Goal: Find specific page/section: Find specific page/section

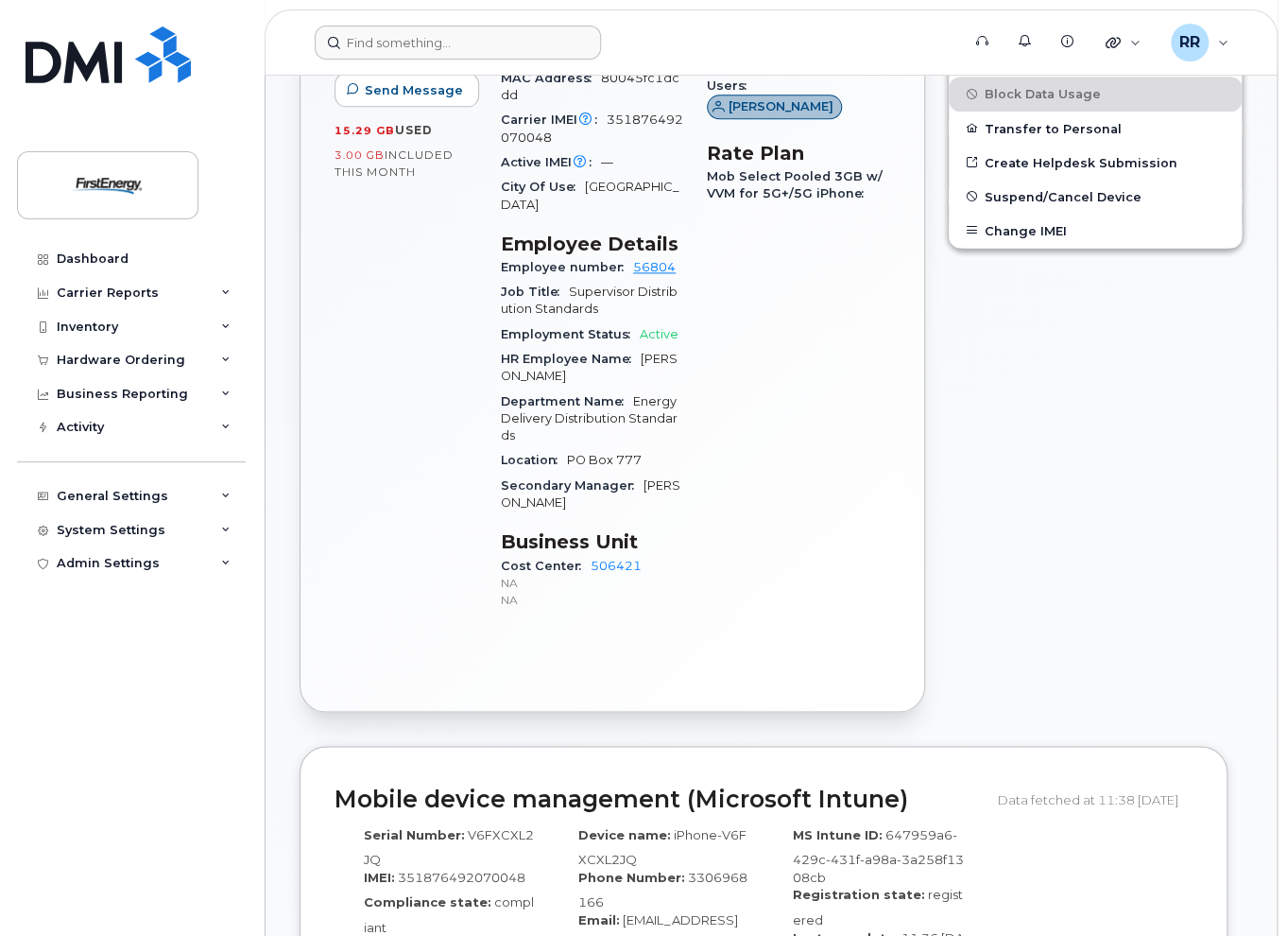
scroll to position [1040, 0]
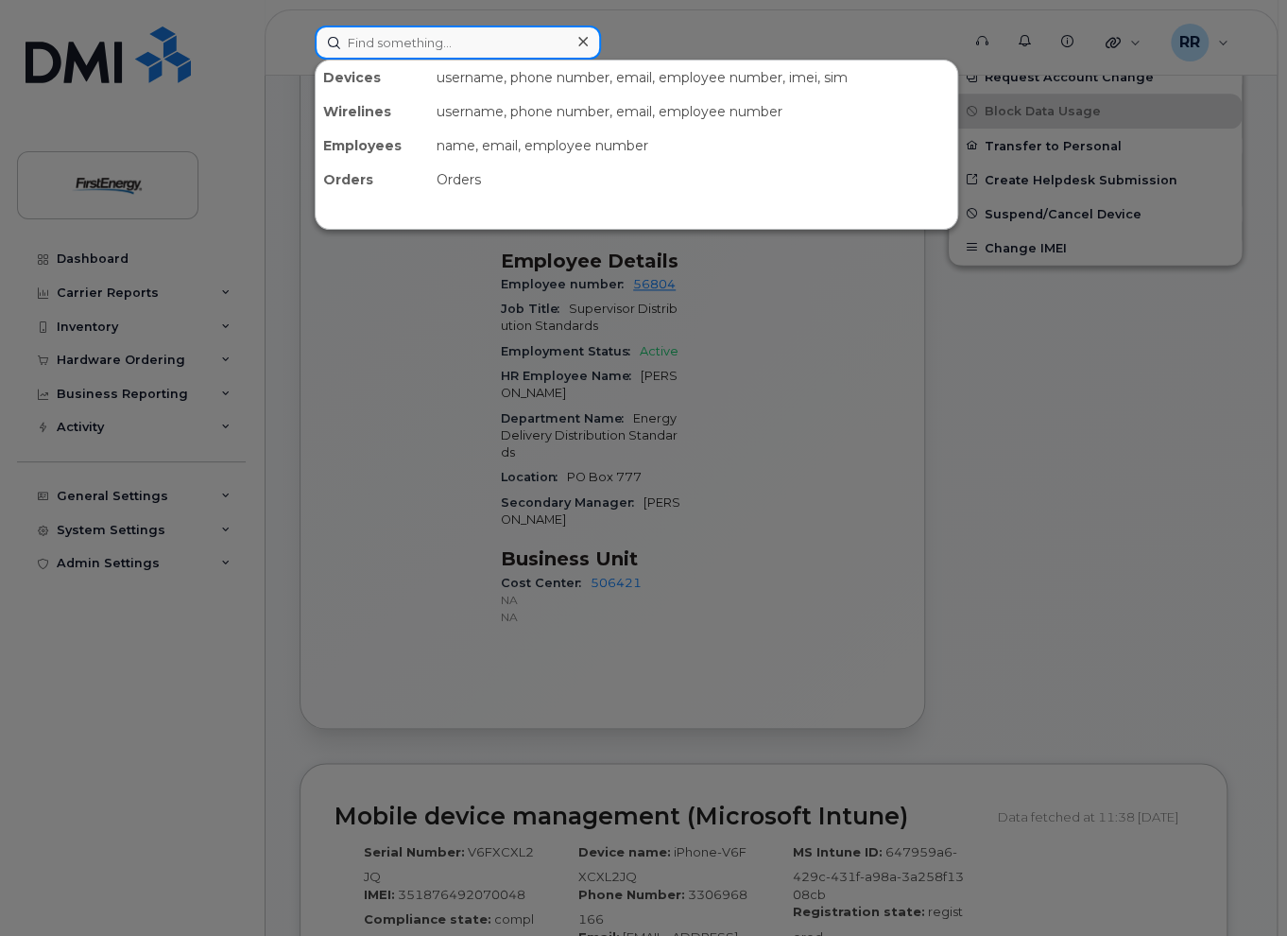
click at [387, 46] on input at bounding box center [458, 43] width 286 height 34
paste input "57315"
type input "57315"
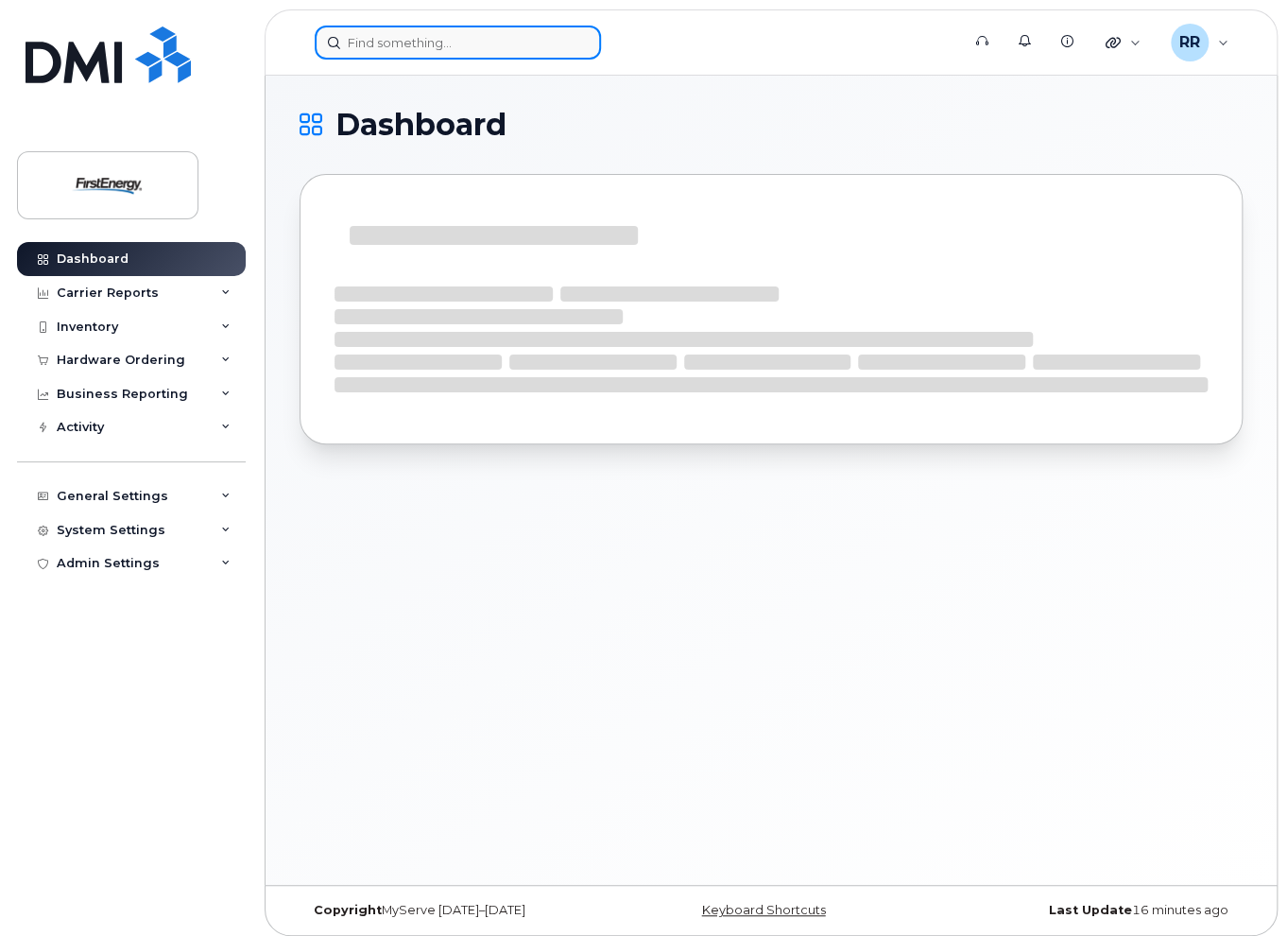
click at [388, 41] on input at bounding box center [458, 43] width 286 height 34
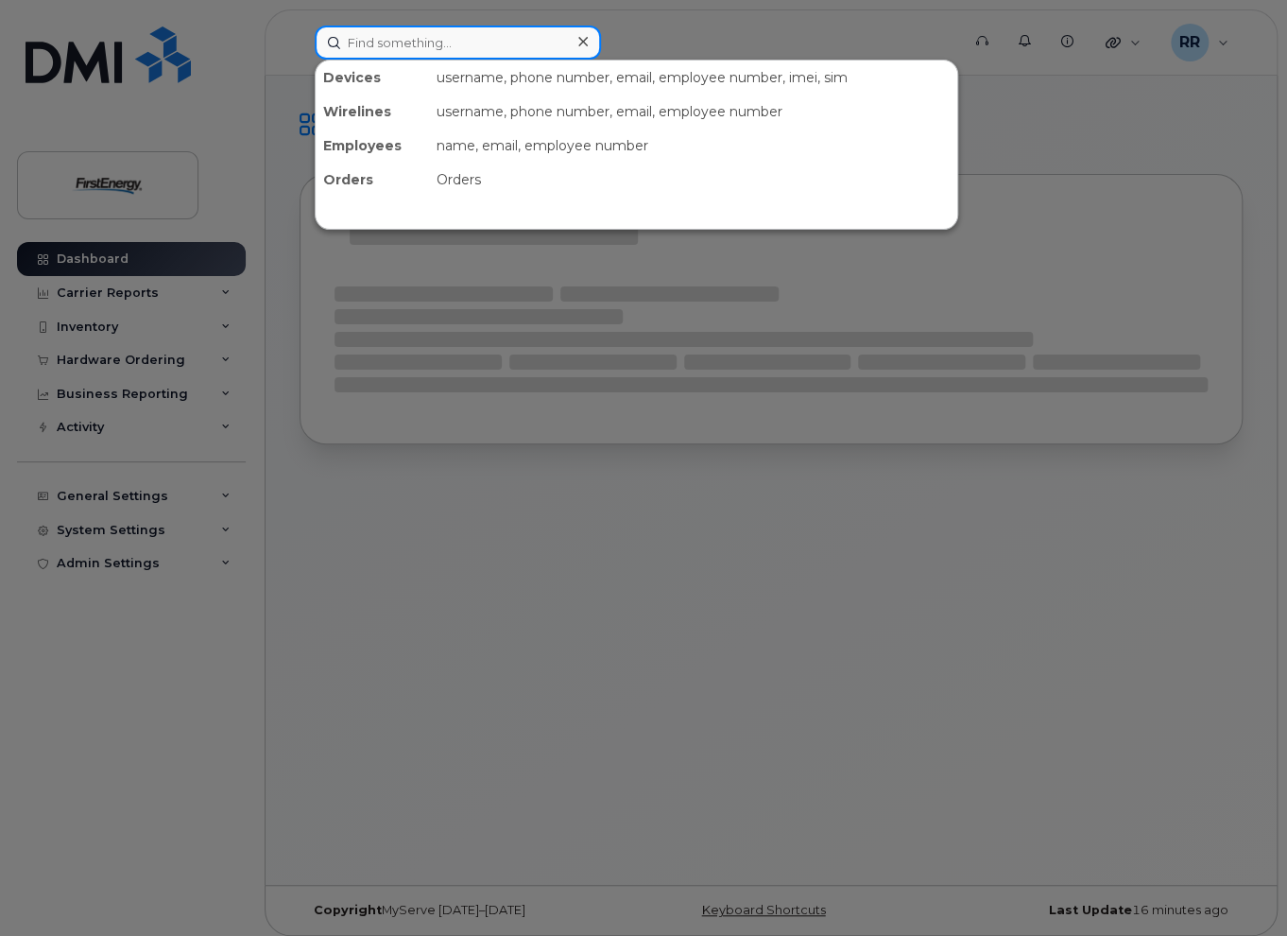
paste input "s"
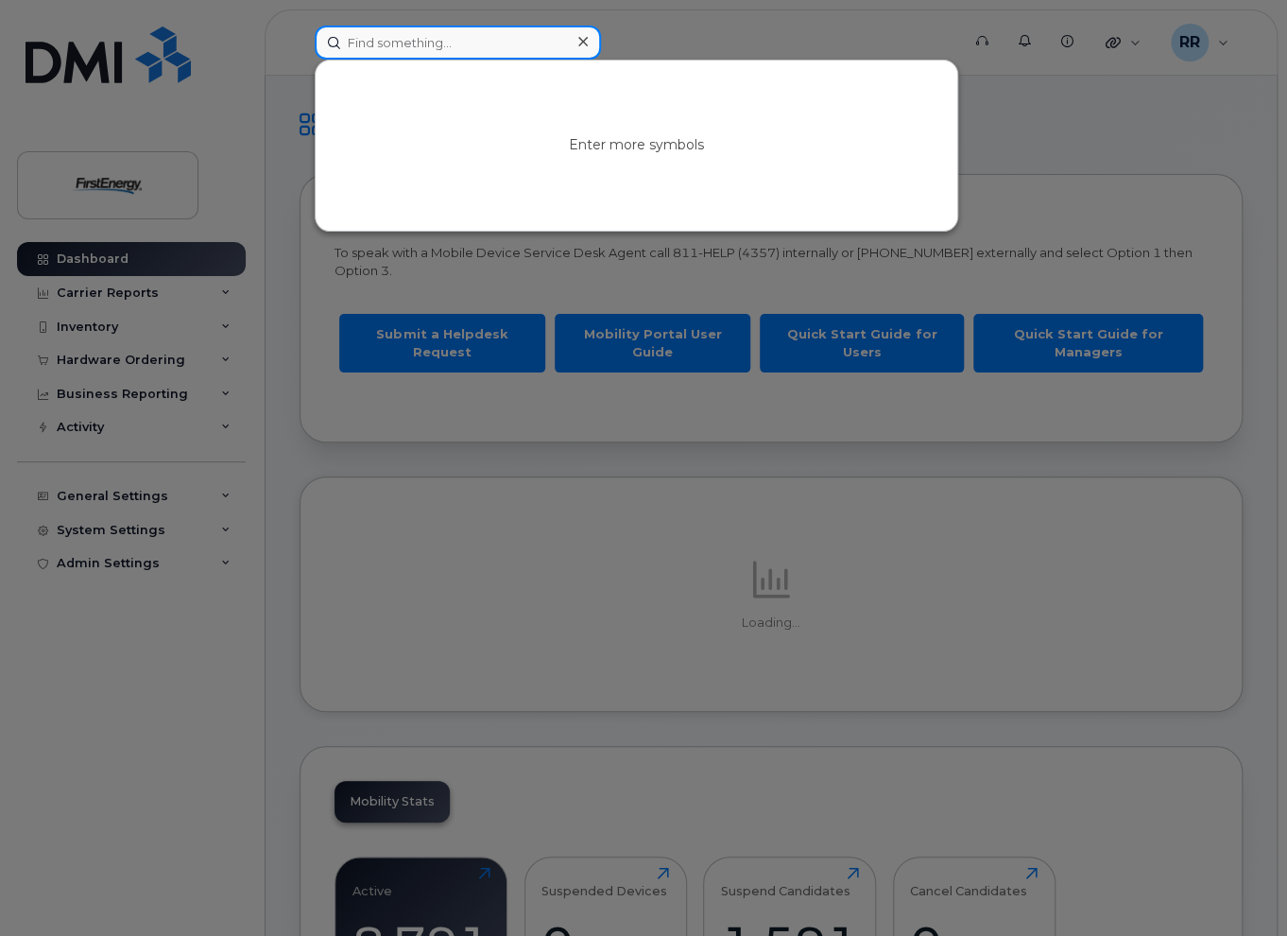
click at [414, 38] on input at bounding box center [458, 43] width 286 height 34
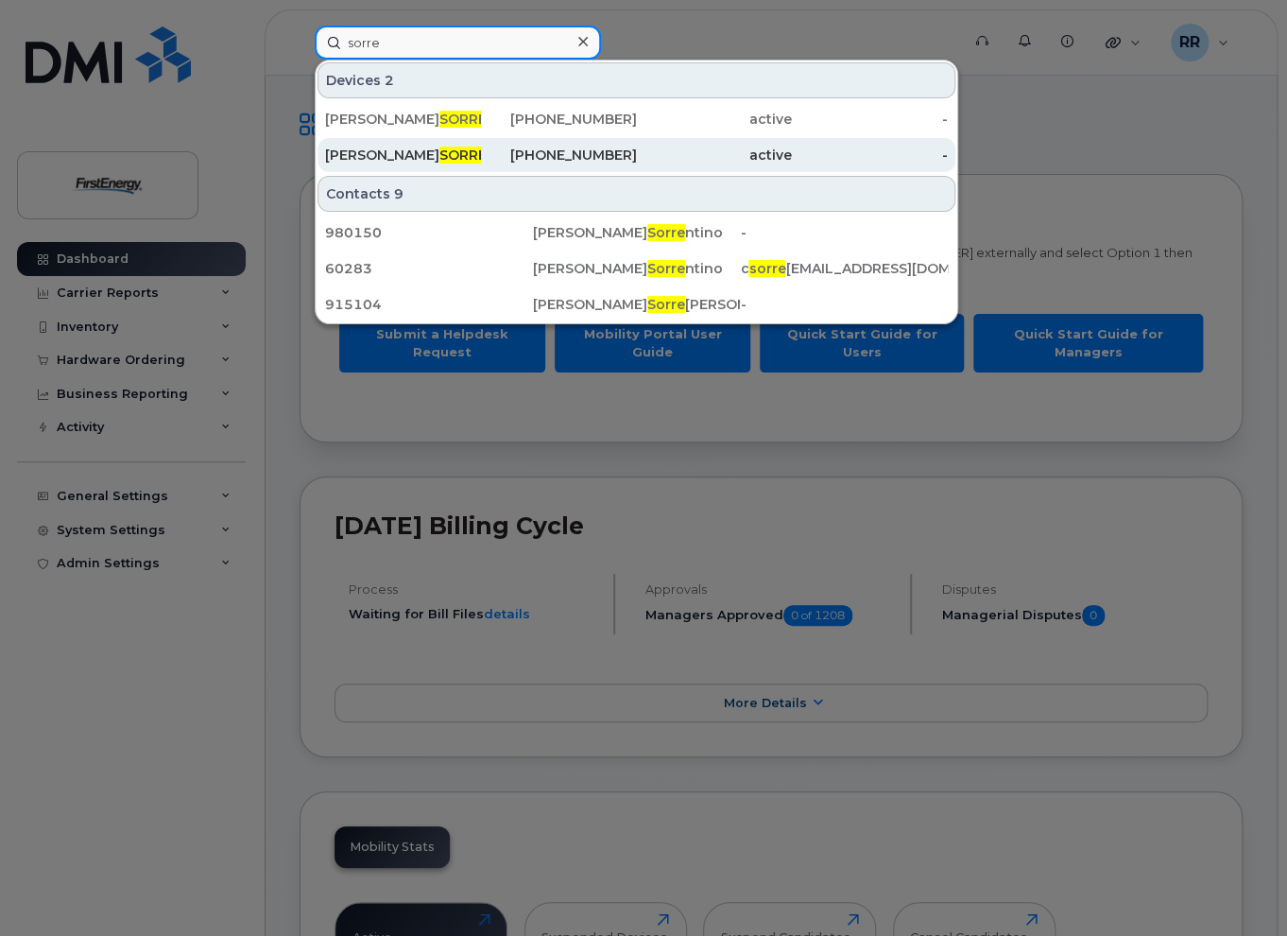
type input "sorre"
click at [442, 151] on span "SORRE" at bounding box center [462, 154] width 47 height 17
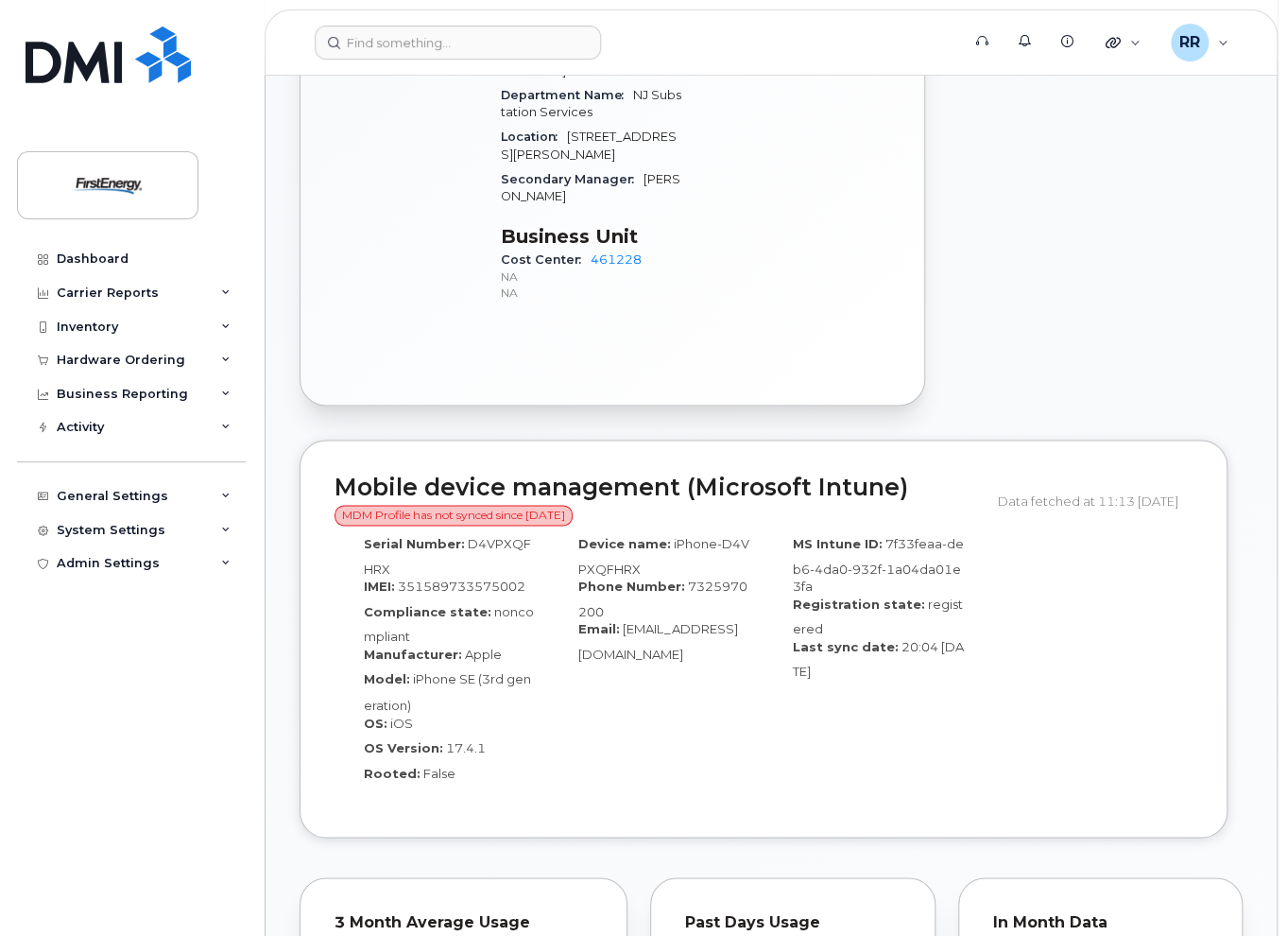
scroll to position [945, 0]
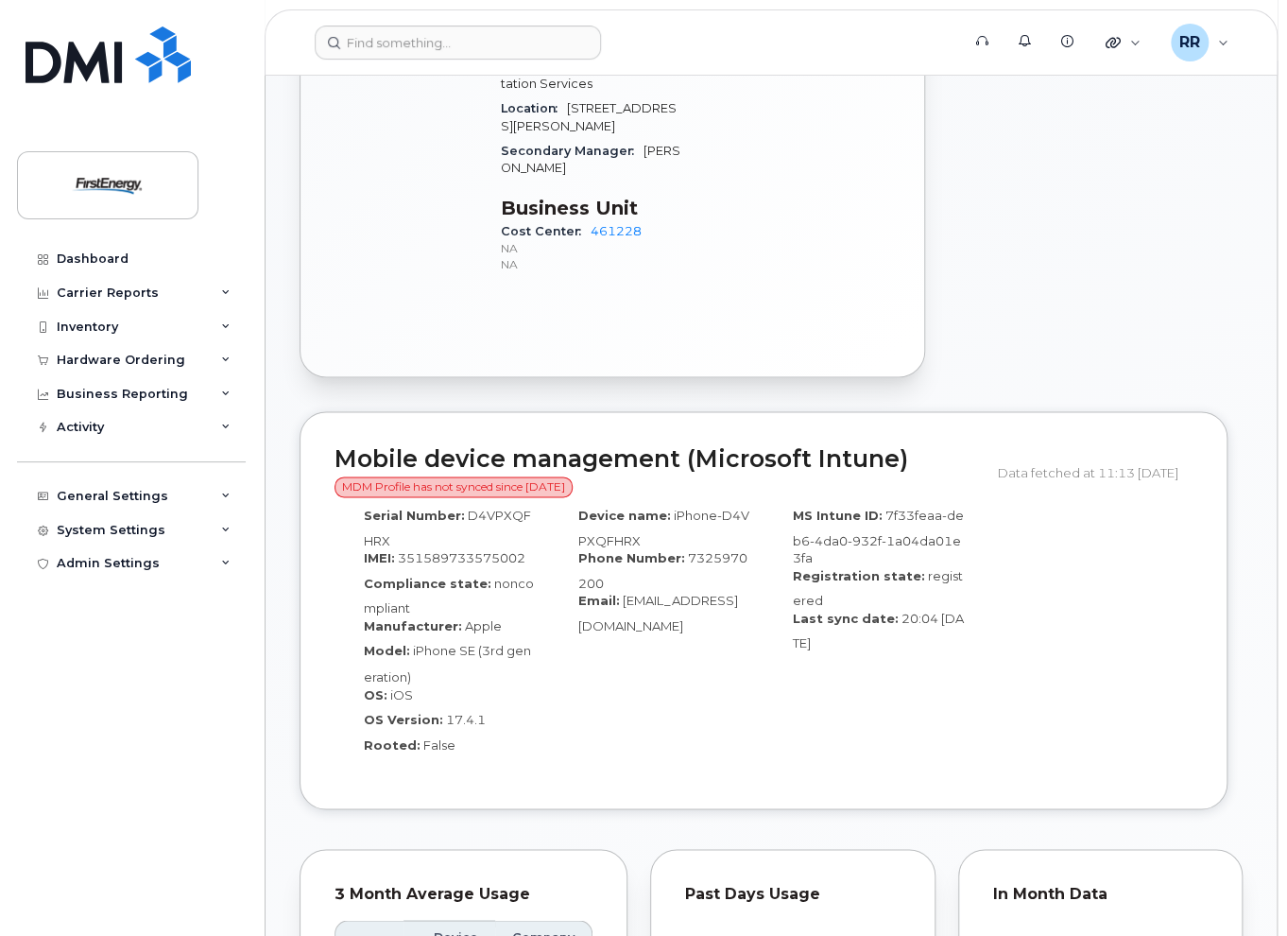
click at [487, 507] on span "D4VPXQFHRX" at bounding box center [447, 527] width 167 height 41
copy span "D4VPXQFHRX"
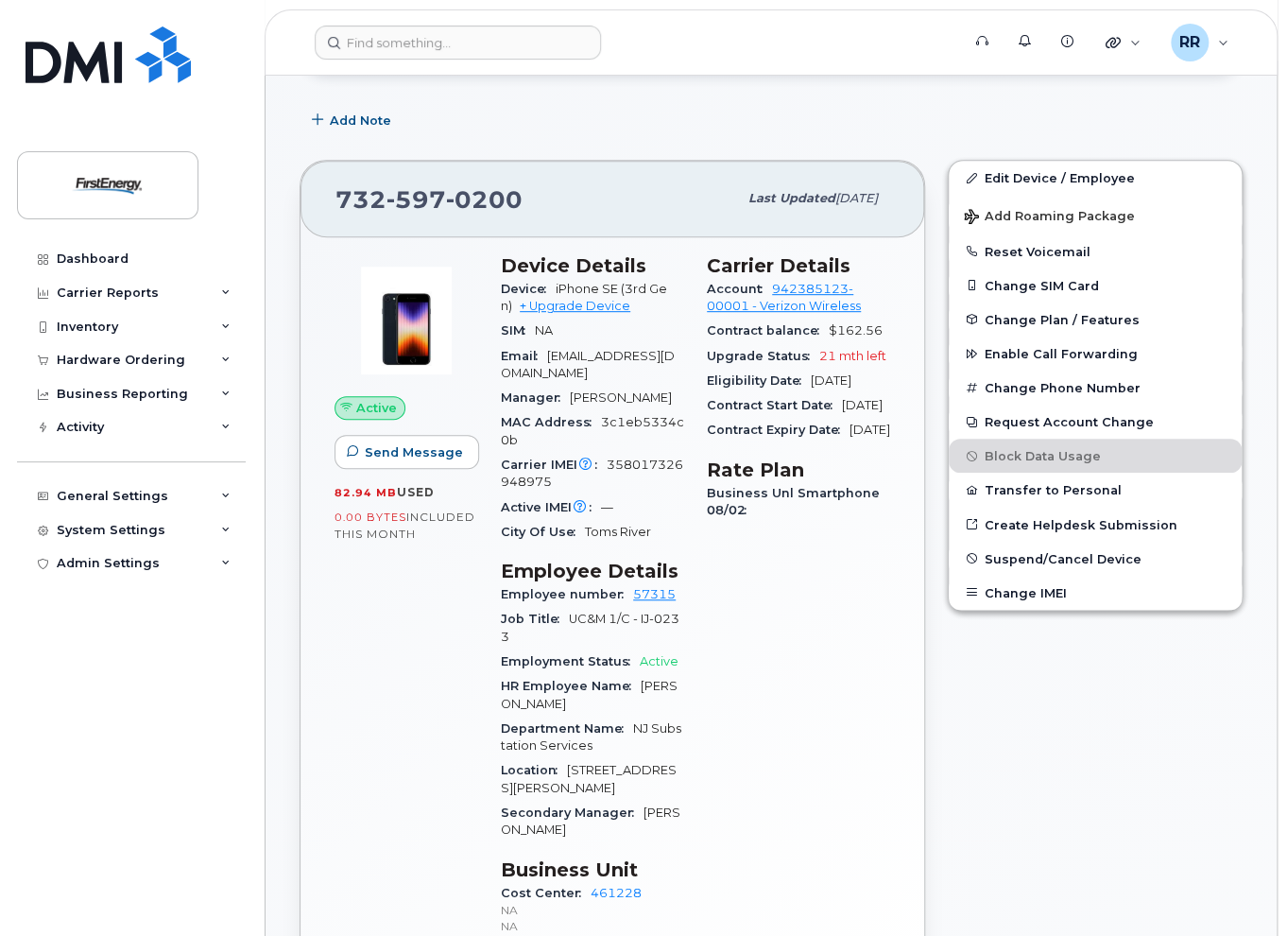
scroll to position [0, 0]
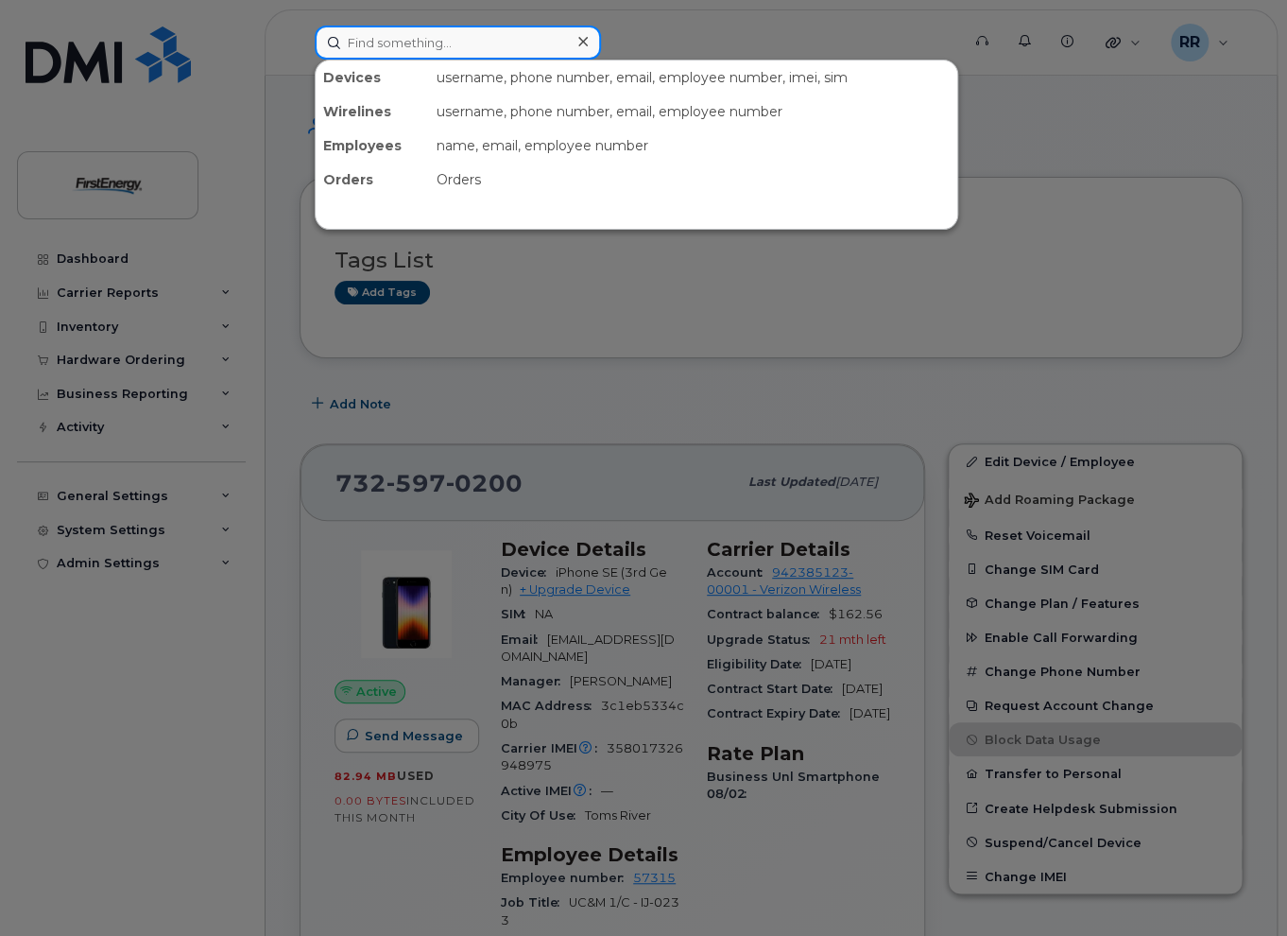
click at [413, 43] on input at bounding box center [458, 43] width 286 height 34
paste input "60031"
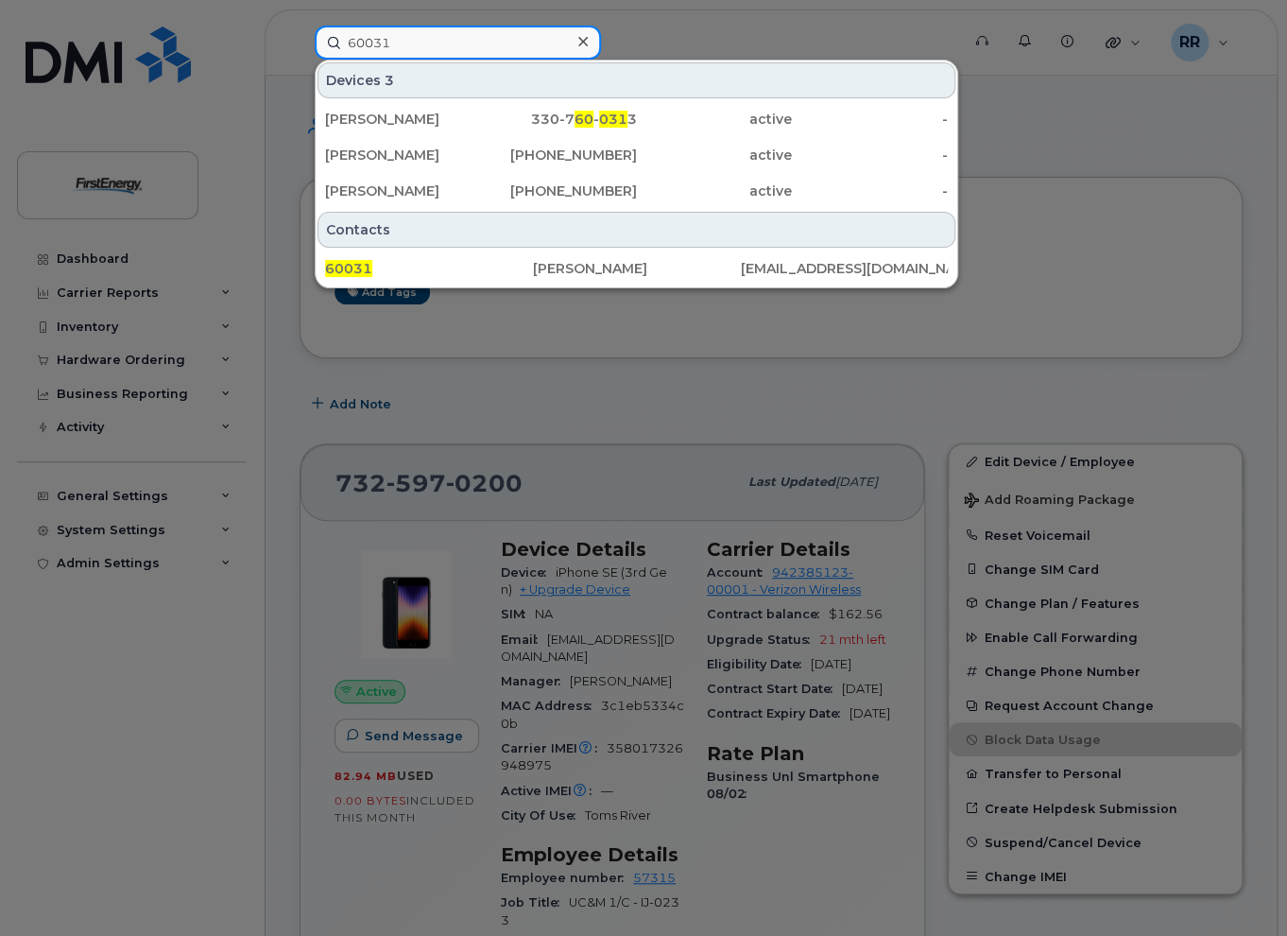
type input "60031"
click at [656, 45] on div at bounding box center [643, 468] width 1287 height 936
click at [419, 41] on input "60031" at bounding box center [458, 43] width 286 height 34
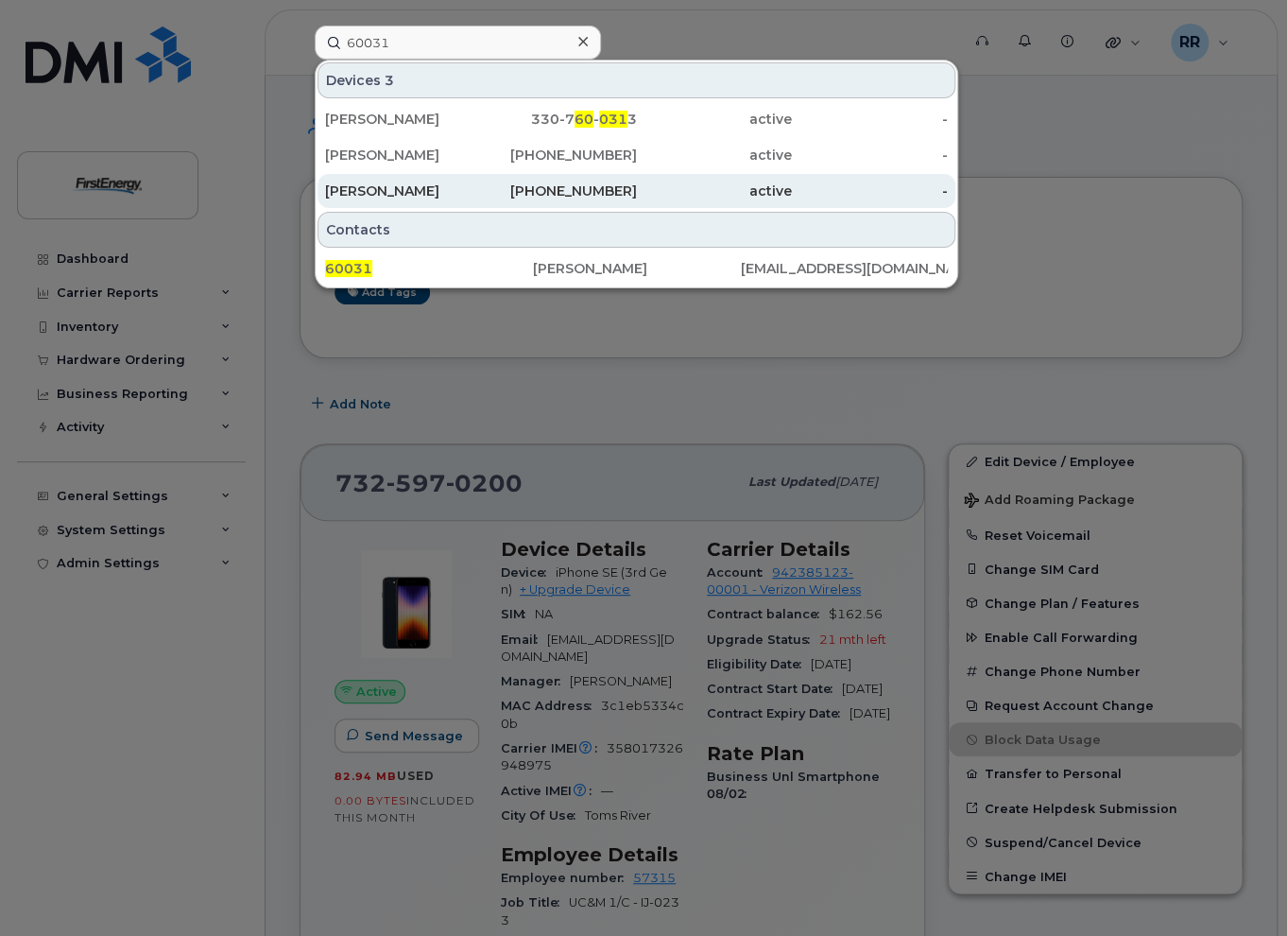
click at [390, 198] on div "[PERSON_NAME]" at bounding box center [403, 190] width 156 height 19
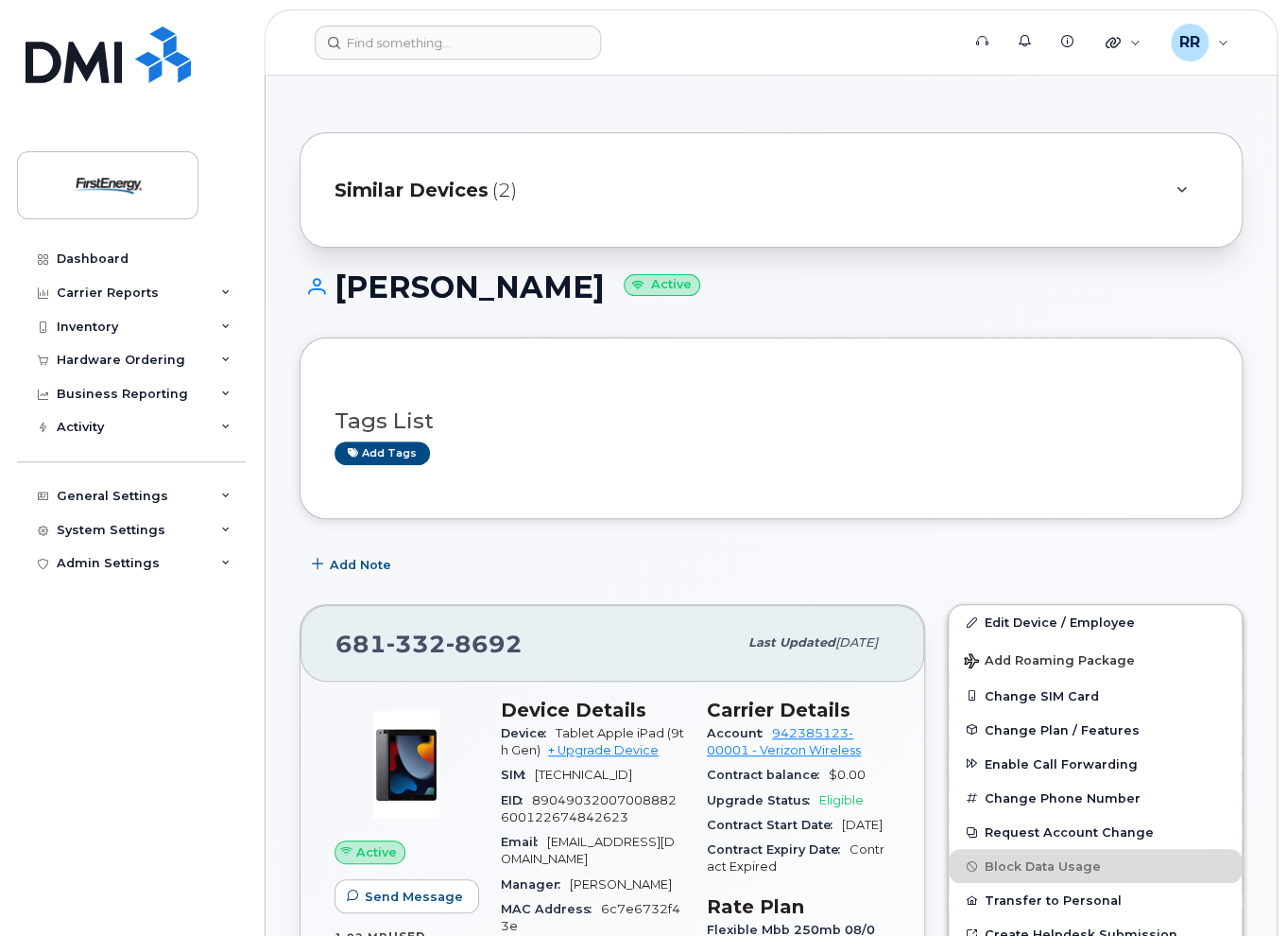
click at [662, 177] on div "Similar Devices (2)" at bounding box center [745, 189] width 820 height 45
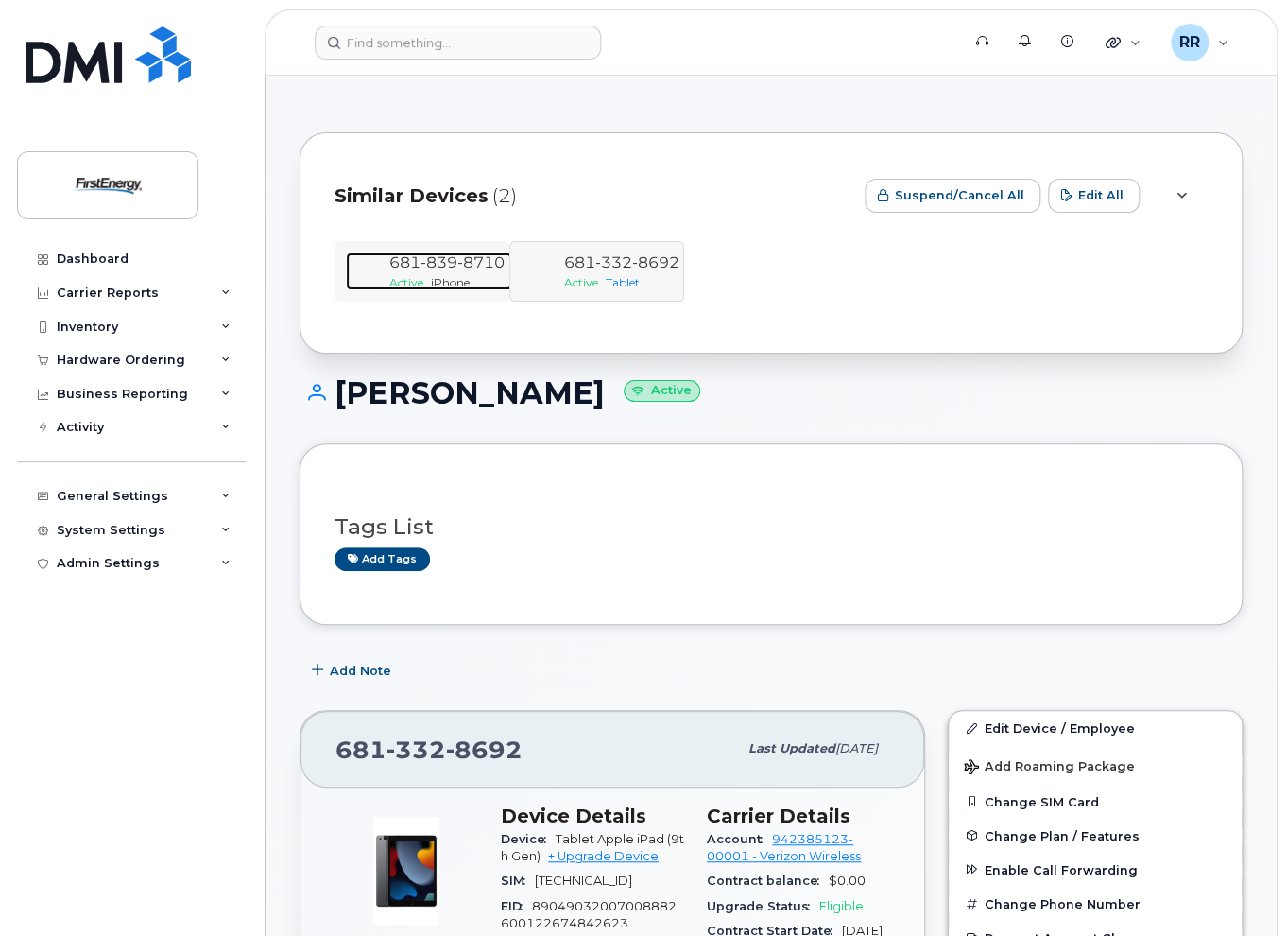
click at [455, 277] on span "iPhone" at bounding box center [450, 282] width 39 height 14
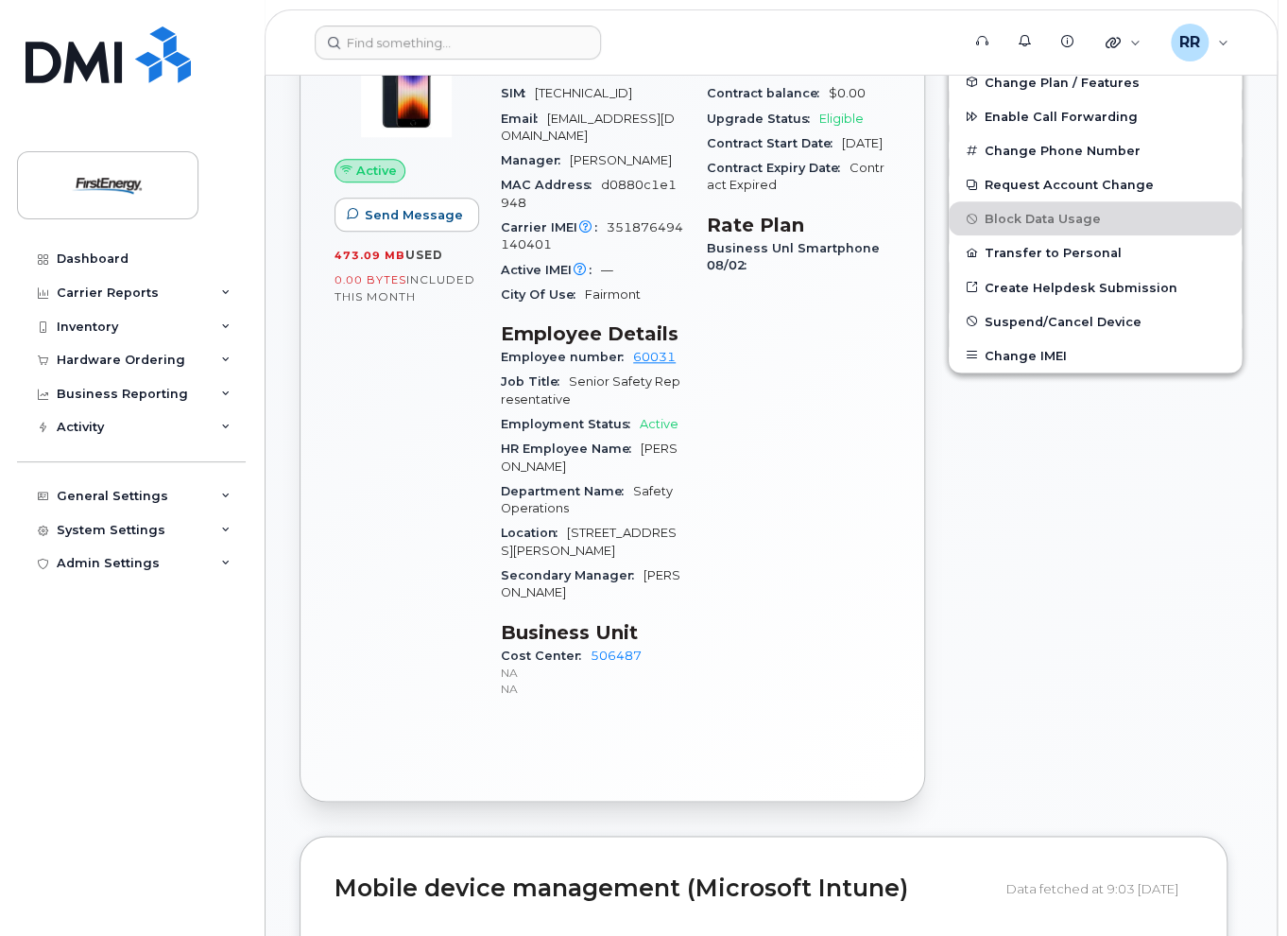
scroll to position [473, 0]
